Goal: Navigation & Orientation: Find specific page/section

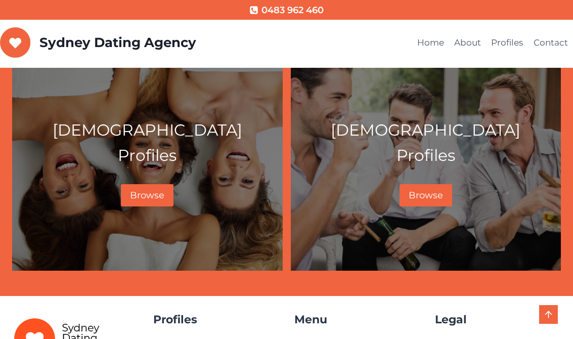
scroll to position [493, 0]
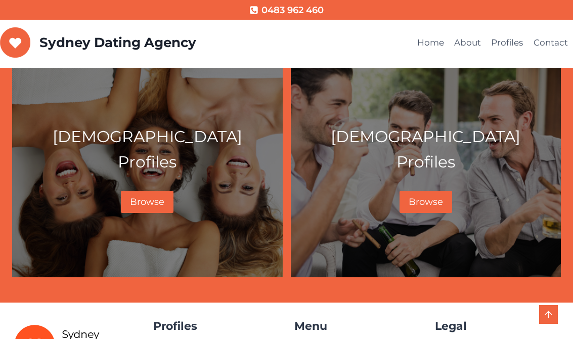
click at [439, 204] on span "Browse" at bounding box center [426, 201] width 34 height 11
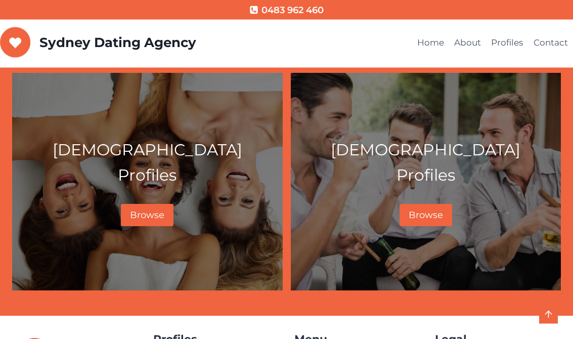
scroll to position [480, 0]
click at [432, 215] on span "Browse" at bounding box center [426, 214] width 34 height 11
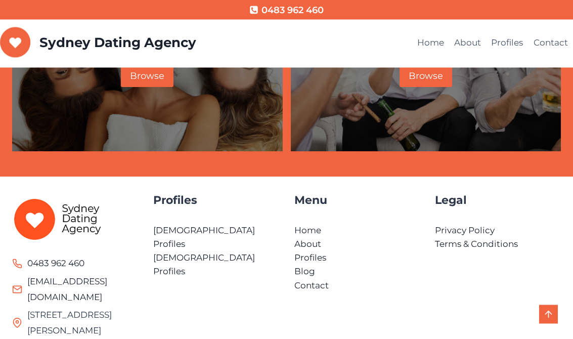
scroll to position [651, 0]
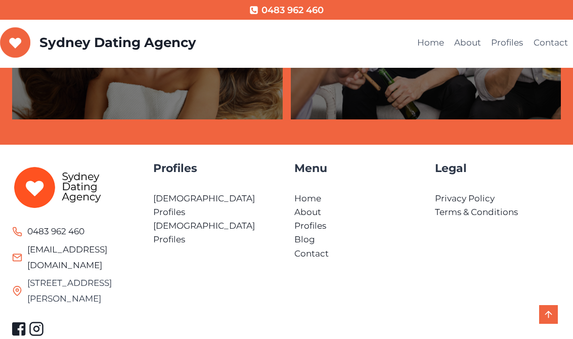
click at [187, 220] on link "[DEMOGRAPHIC_DATA] Profiles" at bounding box center [204, 232] width 102 height 24
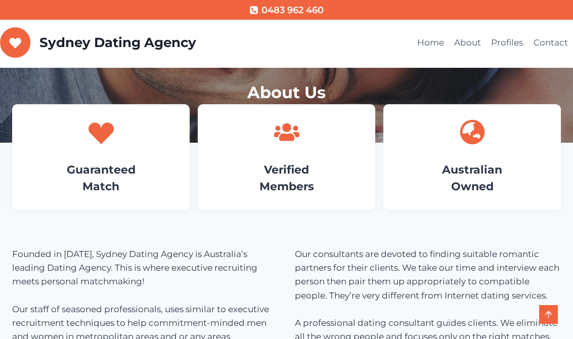
scroll to position [666, 0]
